Goal: Check status

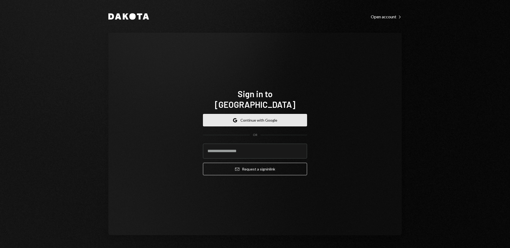
click at [261, 114] on button "Google Continue with Google" at bounding box center [255, 120] width 104 height 12
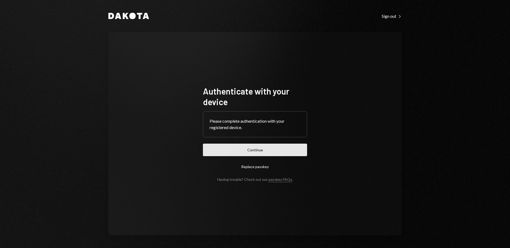
click at [256, 149] on button "Continue" at bounding box center [255, 150] width 104 height 12
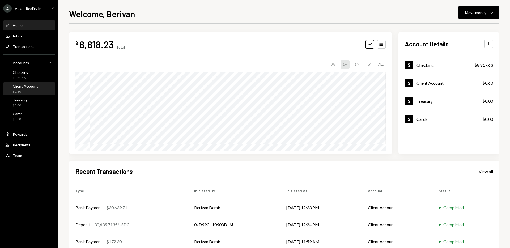
click at [26, 94] on div "Client Account $0.60" at bounding box center [29, 89] width 48 height 12
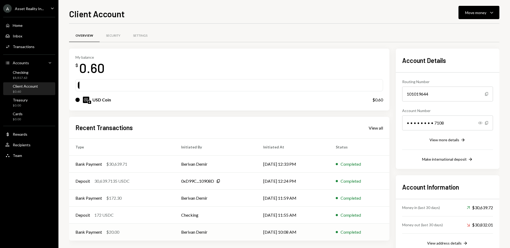
click at [271, 233] on td "[DATE] 10:08 AM" at bounding box center [293, 232] width 73 height 17
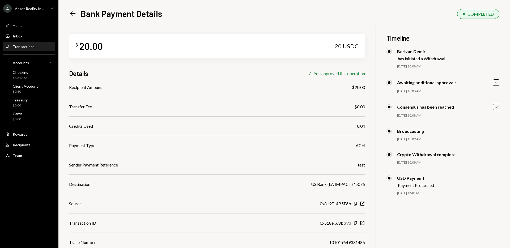
click at [73, 14] on icon at bounding box center [73, 13] width 6 height 5
